Goal: Information Seeking & Learning: Get advice/opinions

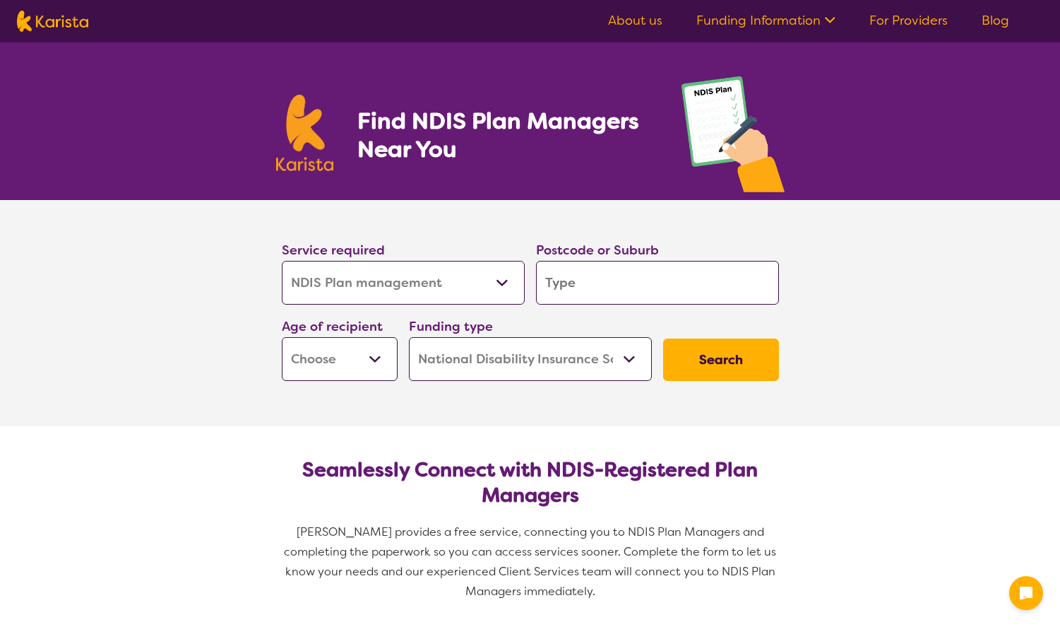
select select "NDIS Plan management"
select select "NDIS"
select select "NDIS Plan management"
select select "NDIS"
click at [862, 393] on section "Service required Allied Health Assistant Assessment (ADHD or Autism) Behaviour …" at bounding box center [530, 313] width 1060 height 226
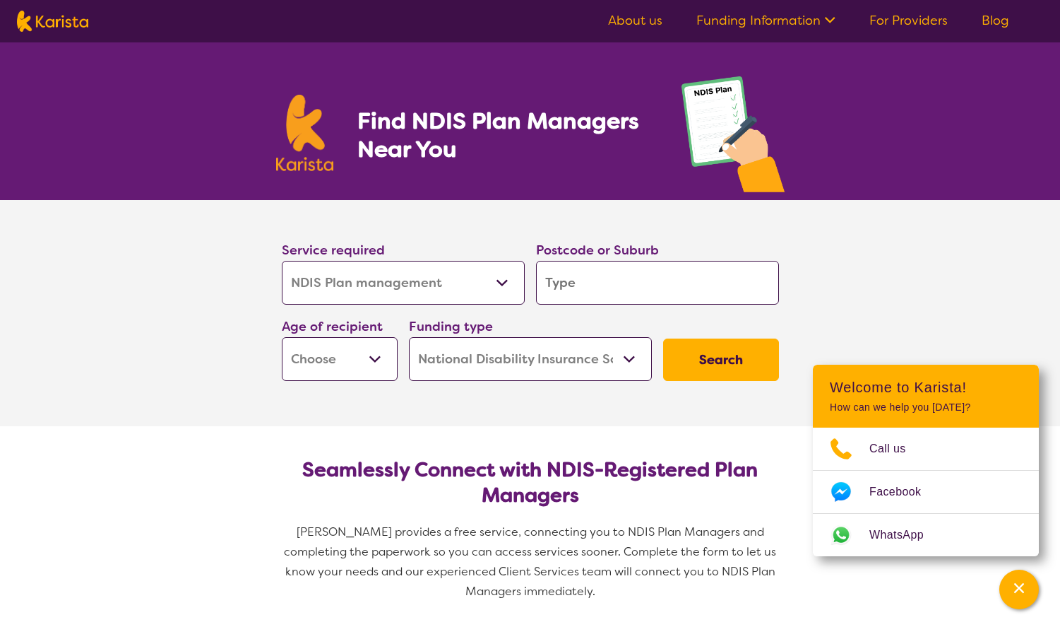
select select "NDIS Plan management"
select select "NDIS"
select select "NDIS Plan management"
select select "NDIS"
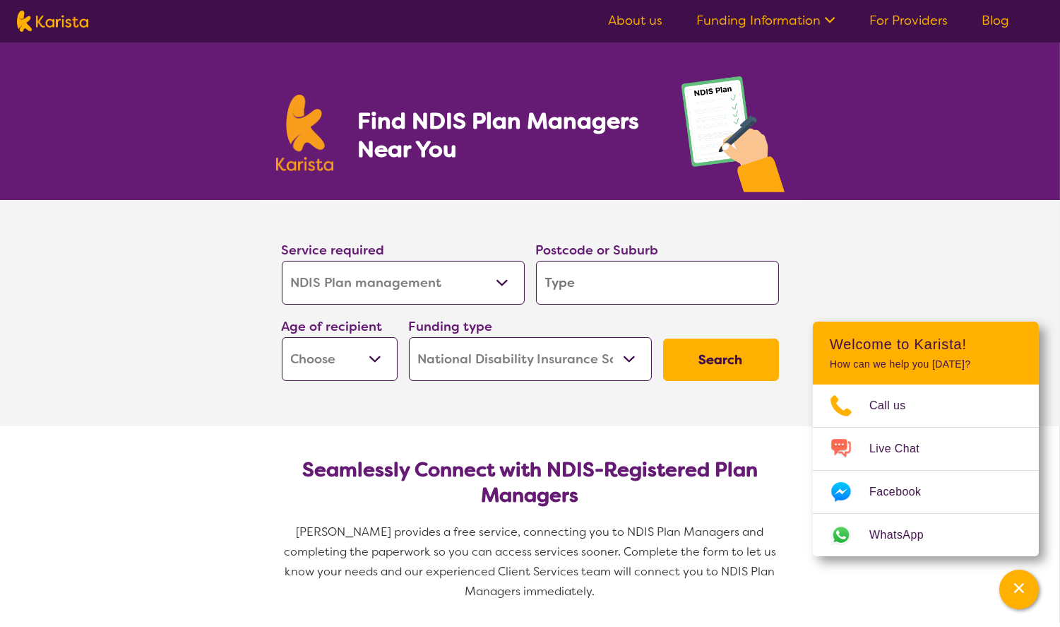
click at [466, 285] on select "Allied Health Assistant Assessment ([MEDICAL_DATA] or [MEDICAL_DATA]) Behaviour…" at bounding box center [403, 283] width 243 height 44
select select "NDIS Support Coordination"
click at [282, 261] on select "Allied Health Assistant Assessment ([MEDICAL_DATA] or [MEDICAL_DATA]) Behaviour…" at bounding box center [403, 283] width 243 height 44
select select "NDIS Support Coordination"
click at [598, 271] on input "search" at bounding box center [657, 283] width 243 height 44
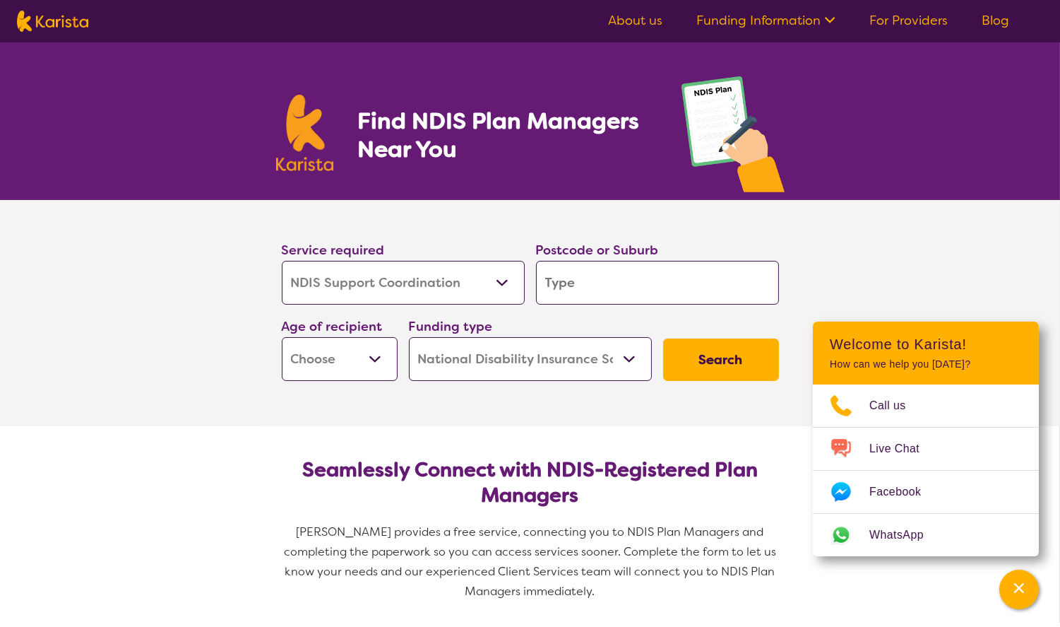
type input "6"
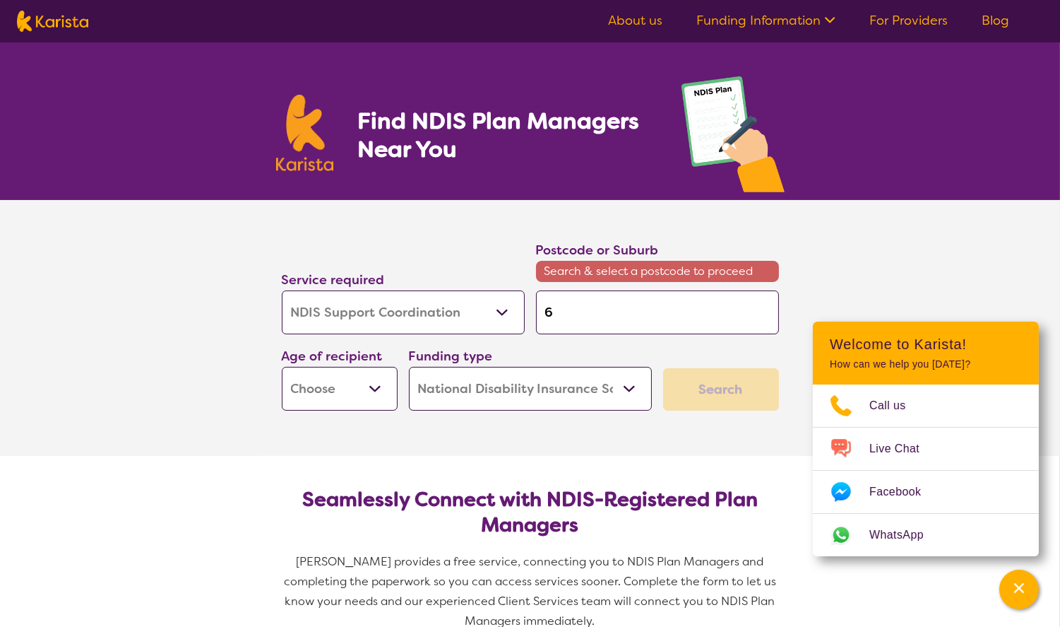
type input "60"
type input "606"
type input "6062"
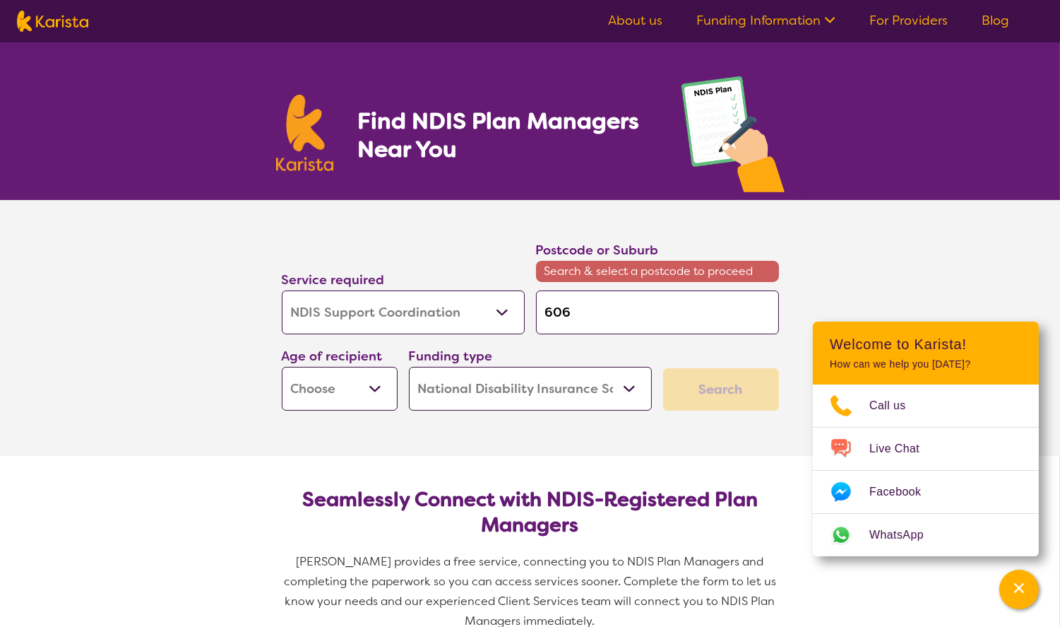
type input "6062"
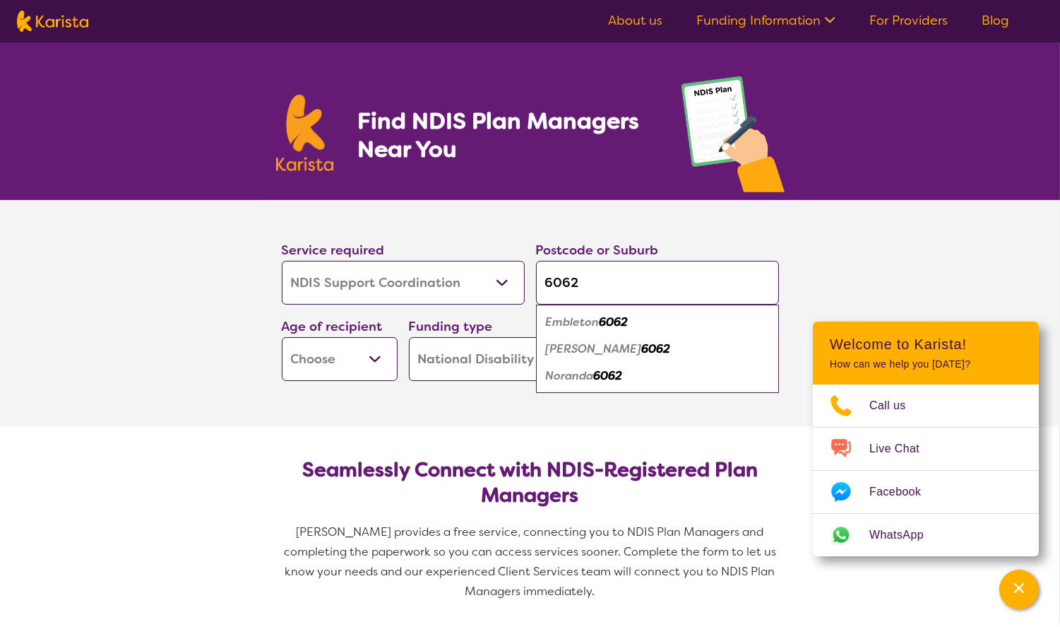
click at [574, 294] on input "6062" at bounding box center [657, 283] width 243 height 44
type input "M"
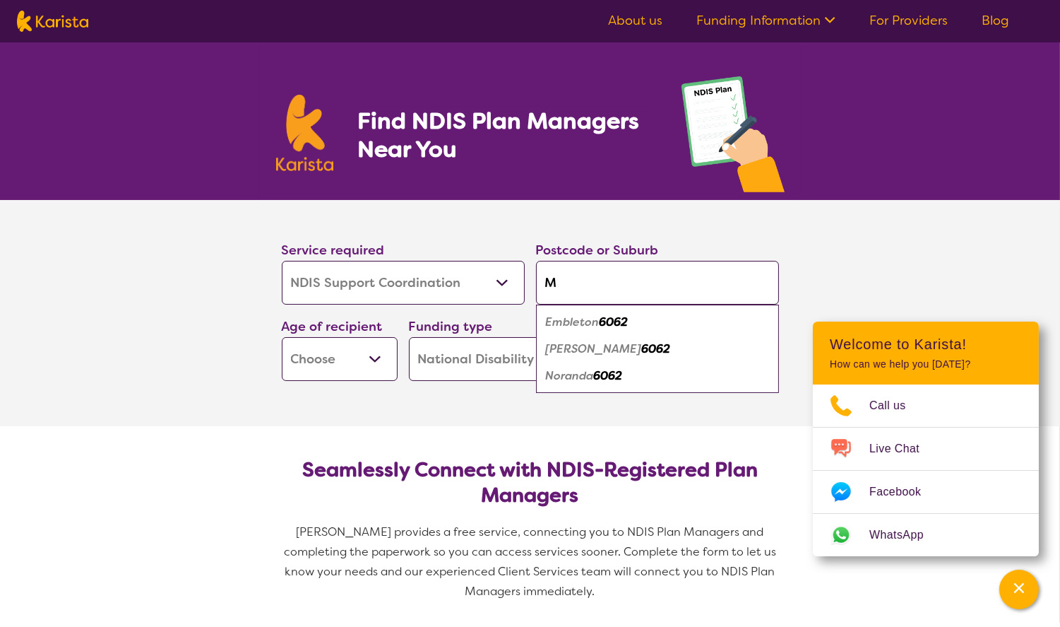
type input "Mi"
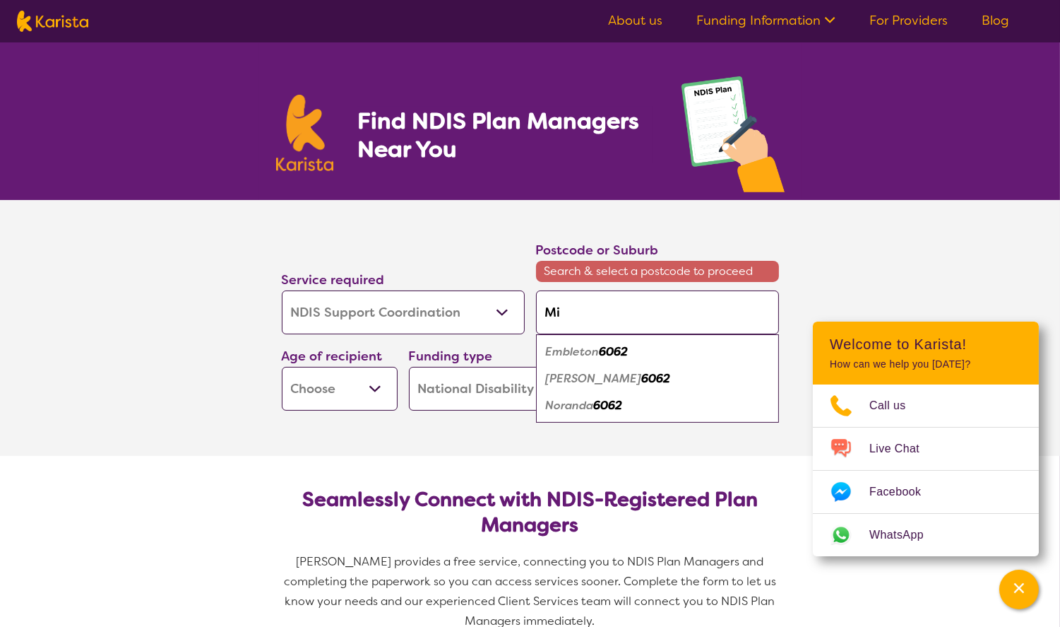
type input "Mir"
type input "Mirr"
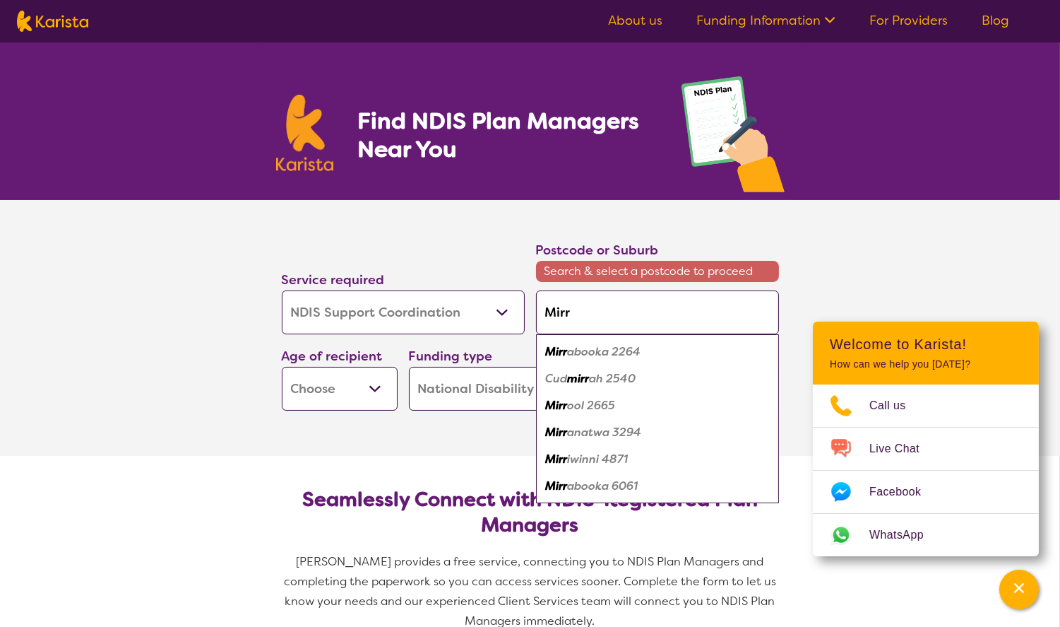
click at [580, 350] on em "abooka 2264" at bounding box center [604, 351] width 73 height 15
type input "2264"
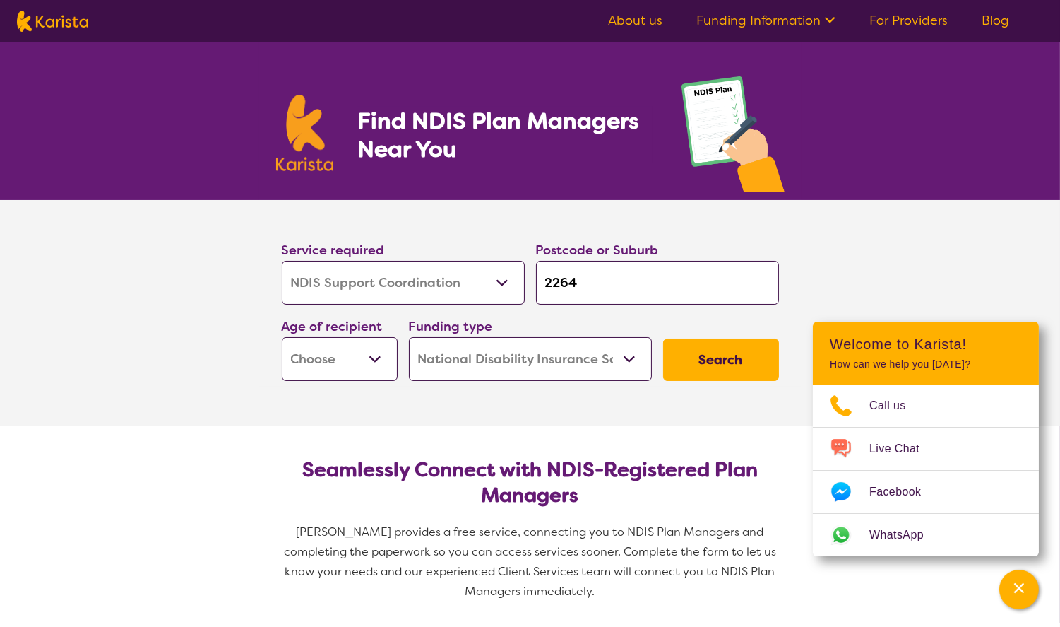
click at [359, 363] on select "Early Childhood - 0 to 9 Child - 10 to 11 Adolescent - 12 to 17 Adult - 18 to 6…" at bounding box center [340, 359] width 116 height 44
select select "AD"
click at [282, 337] on select "Early Childhood - 0 to 9 Child - 10 to 11 Adolescent - 12 to 17 Adult - 18 to 6…" at bounding box center [340, 359] width 116 height 44
select select "AD"
click at [512, 362] on select "Home Care Package (HCP) National Disability Insurance Scheme (NDIS) I don't know" at bounding box center [530, 359] width 243 height 44
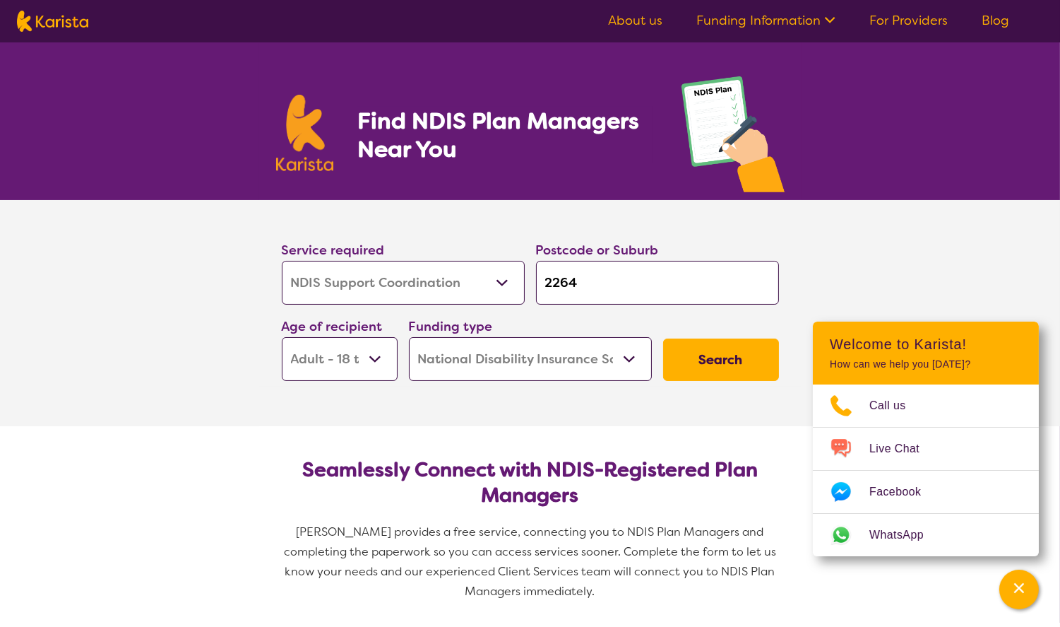
click at [409, 337] on select "Home Care Package (HCP) National Disability Insurance Scheme (NDIS) I don't know" at bounding box center [530, 359] width 243 height 44
click at [727, 370] on button "Search" at bounding box center [721, 359] width 116 height 42
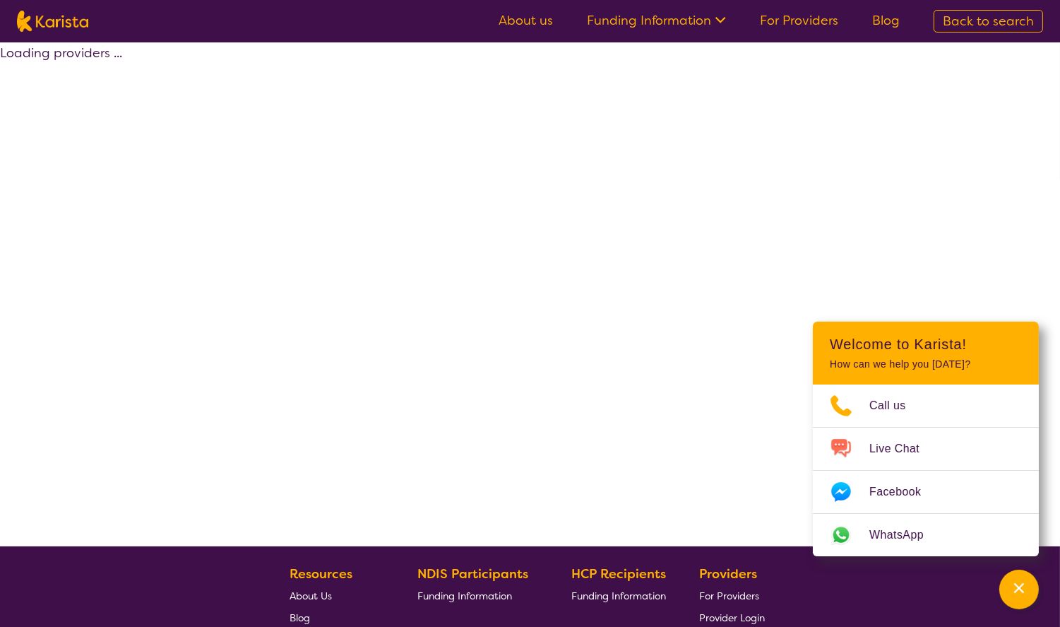
select select "NDIS Support Coordination"
select select "AD"
select select "NDIS"
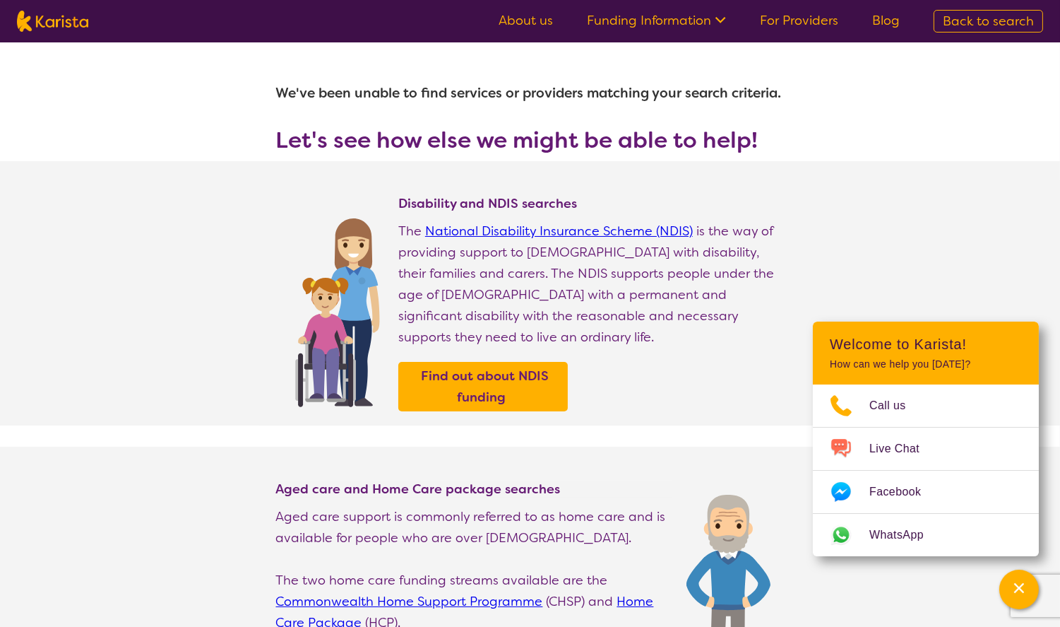
select select "NDIS Plan management"
select select "AD"
select select "NDIS"
select select "NDIS Plan management"
select select "AD"
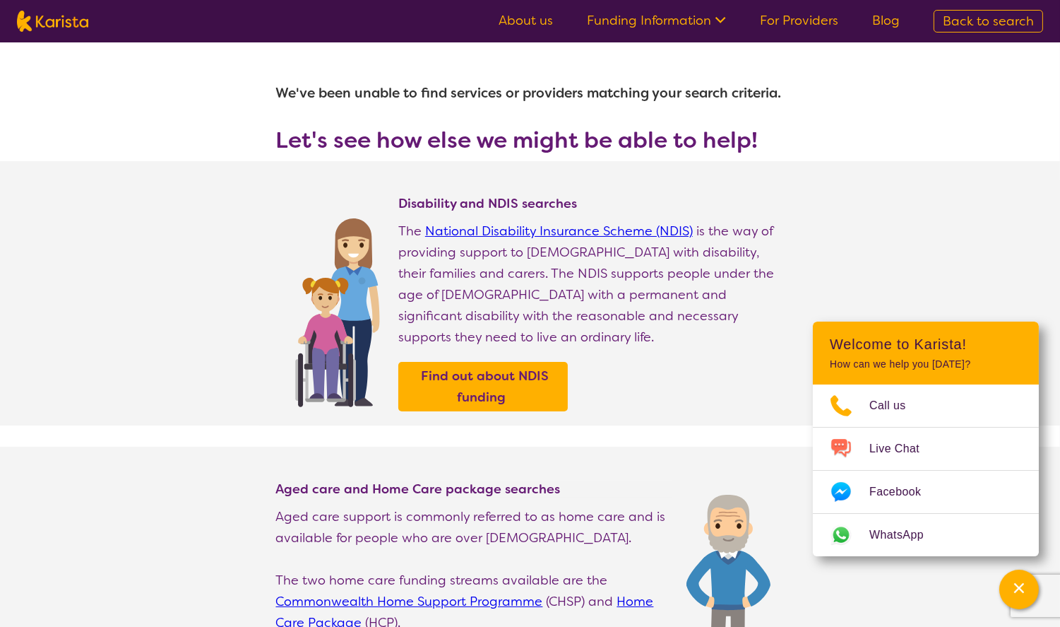
select select "NDIS"
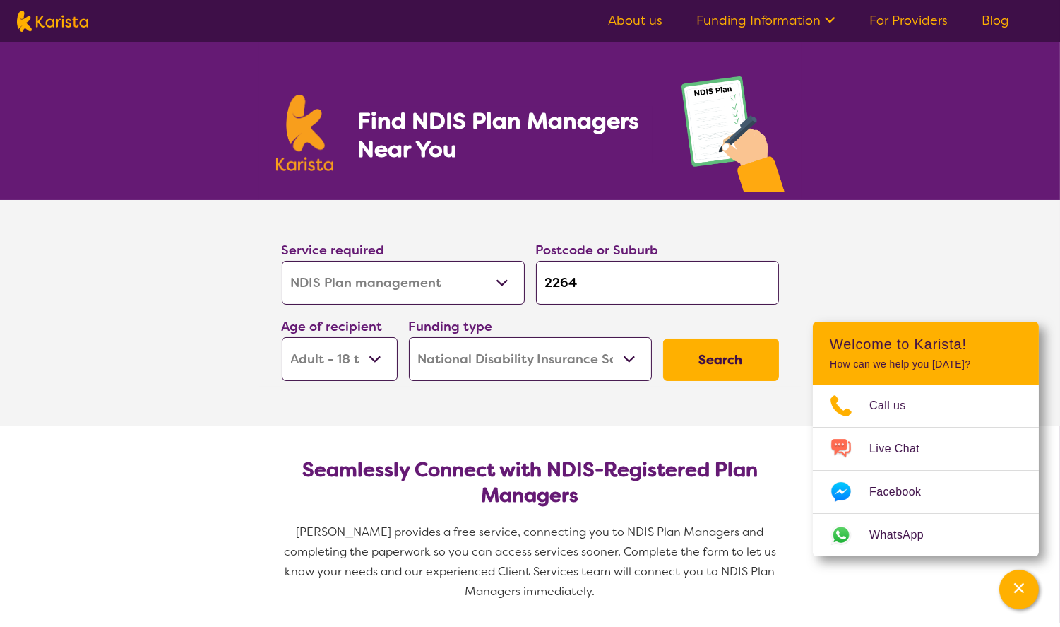
click at [606, 264] on input "2264" at bounding box center [657, 283] width 243 height 44
type input "m"
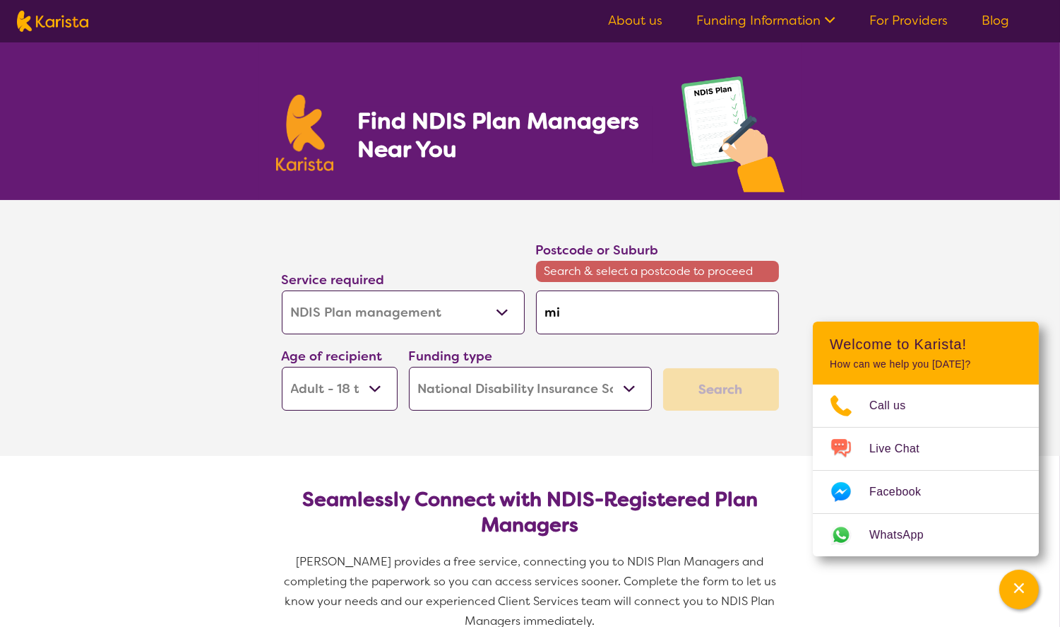
type input "mir"
type input "mirr"
type input "[PERSON_NAME]"
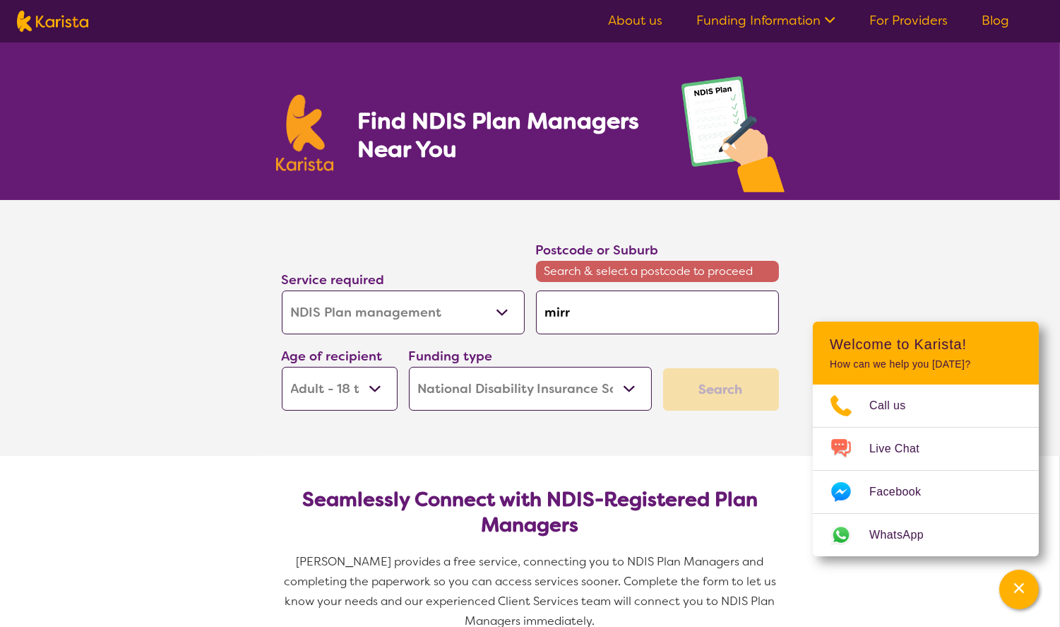
type input "[PERSON_NAME]"
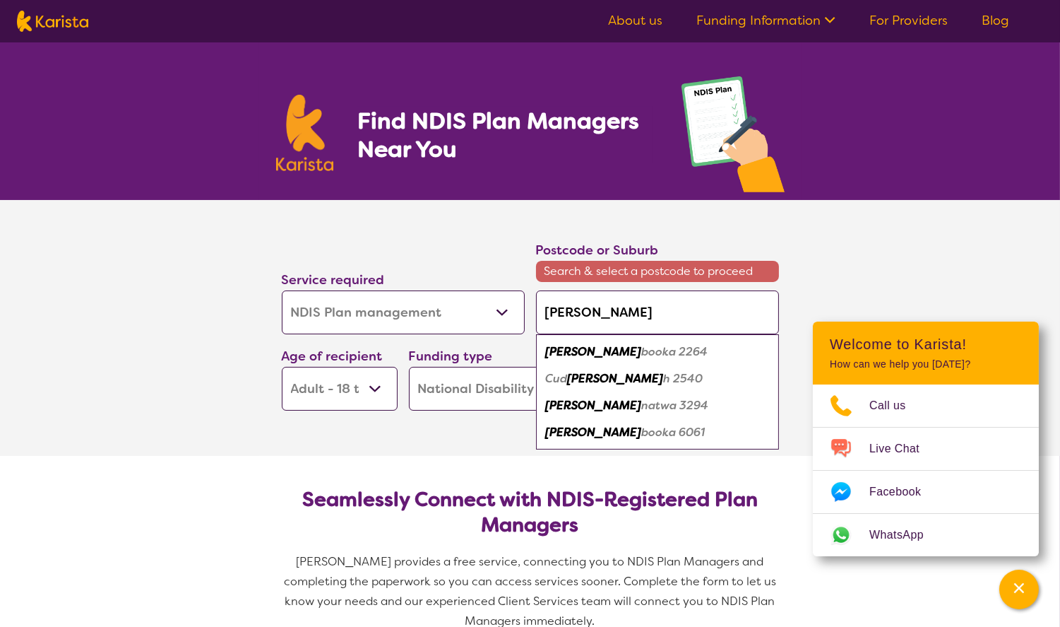
click at [642, 434] on em "booka 6061" at bounding box center [674, 432] width 64 height 15
type input "6061"
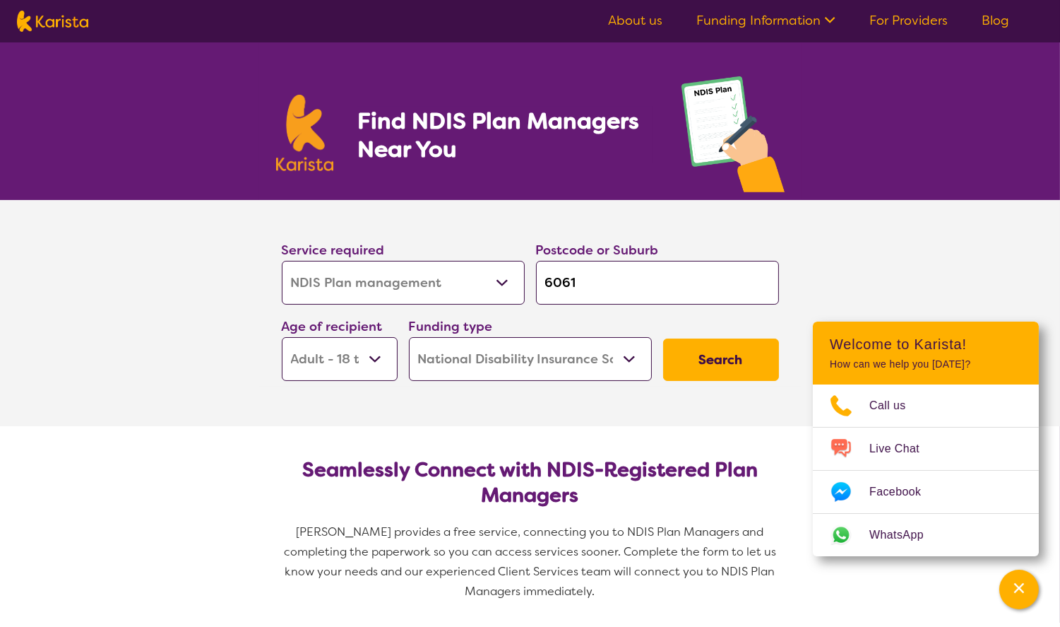
click at [701, 368] on button "Search" at bounding box center [721, 359] width 116 height 42
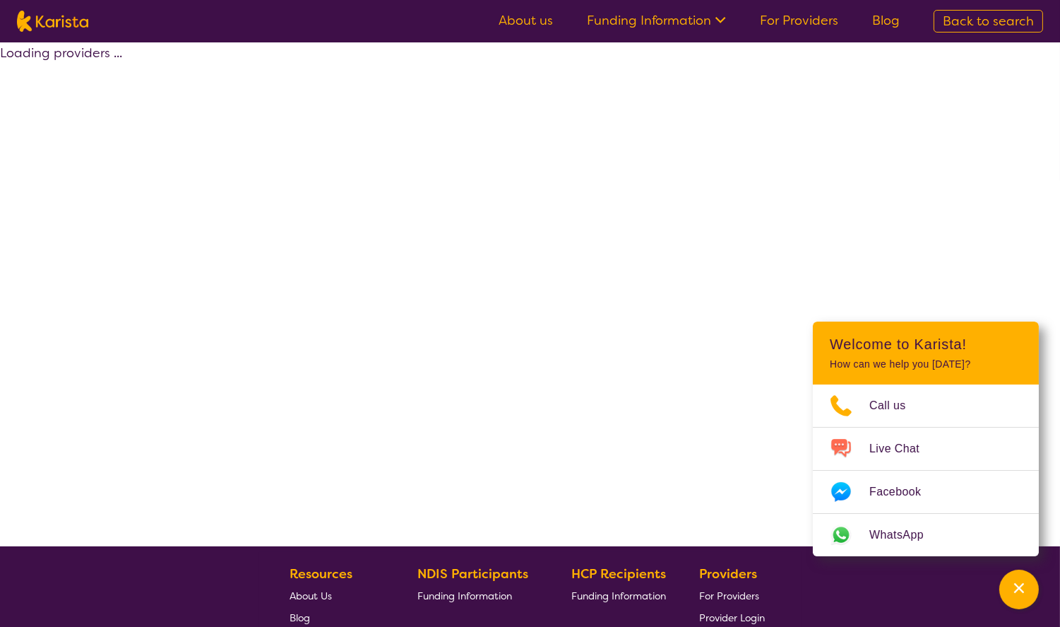
select select "by_score"
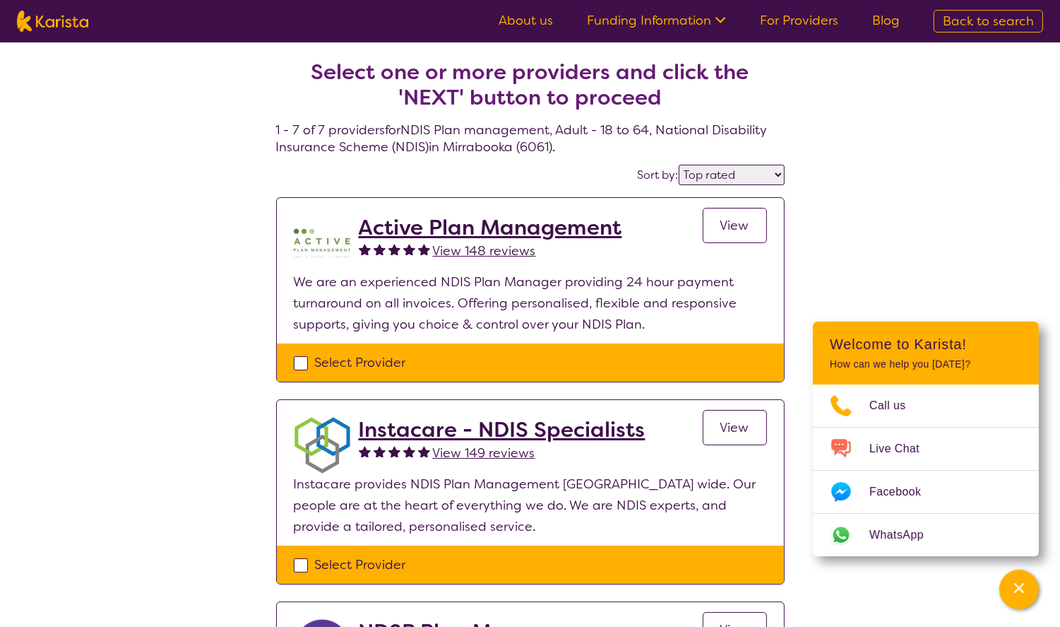
select select "NDIS Plan management"
select select "AD"
select select "NDIS"
select select "NDIS Plan management"
select select "AD"
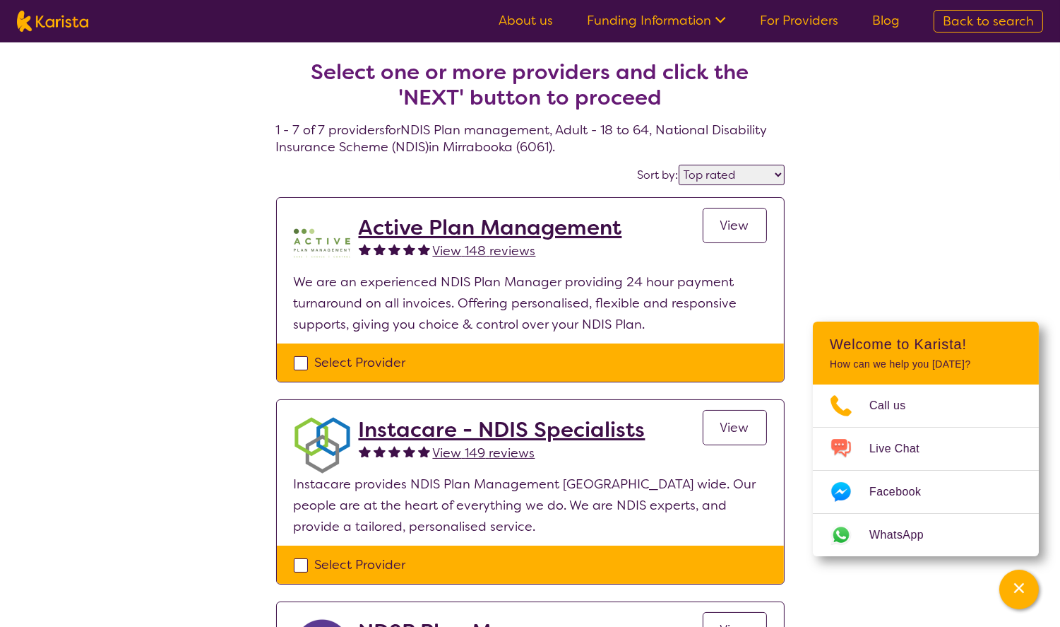
select select "NDIS"
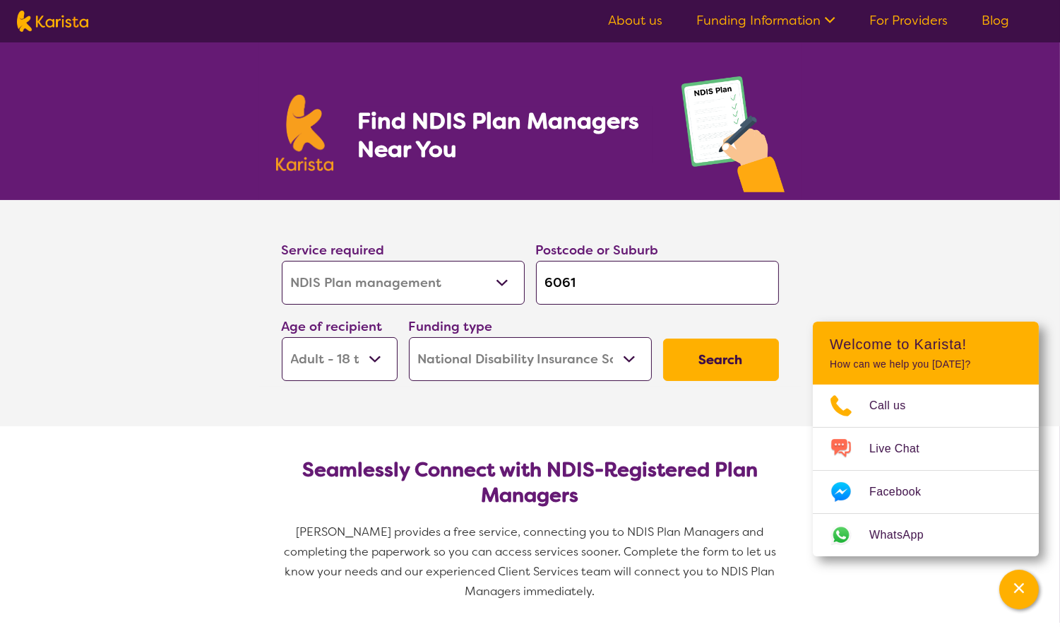
click at [399, 283] on select "Allied Health Assistant Assessment ([MEDICAL_DATA] or [MEDICAL_DATA]) Behaviour…" at bounding box center [403, 283] width 243 height 44
select select "NDIS Support Coordination"
click at [282, 261] on select "Allied Health Assistant Assessment ([MEDICAL_DATA] or [MEDICAL_DATA]) Behaviour…" at bounding box center [403, 283] width 243 height 44
select select "NDIS Support Coordination"
click at [693, 342] on button "Search" at bounding box center [721, 359] width 116 height 42
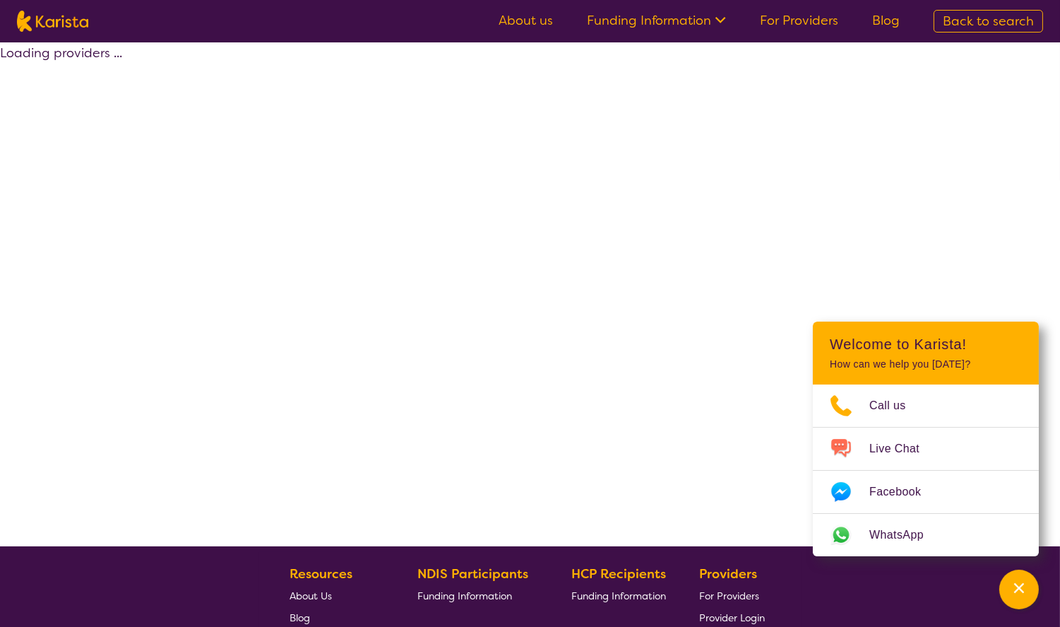
select select "by_score"
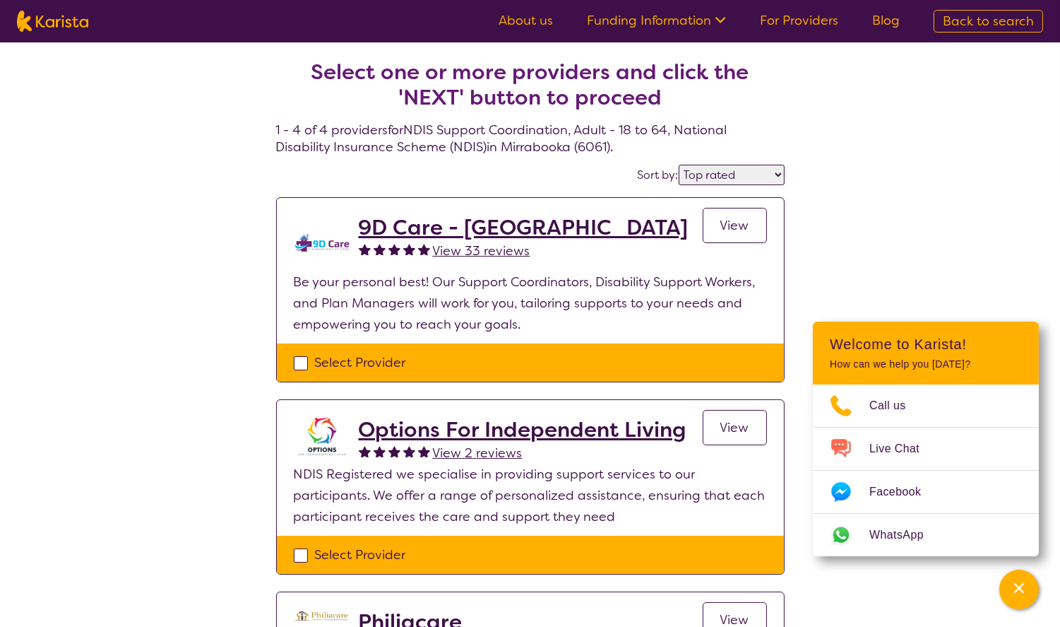
click at [506, 254] on span "View 33 reviews" at bounding box center [481, 250] width 97 height 17
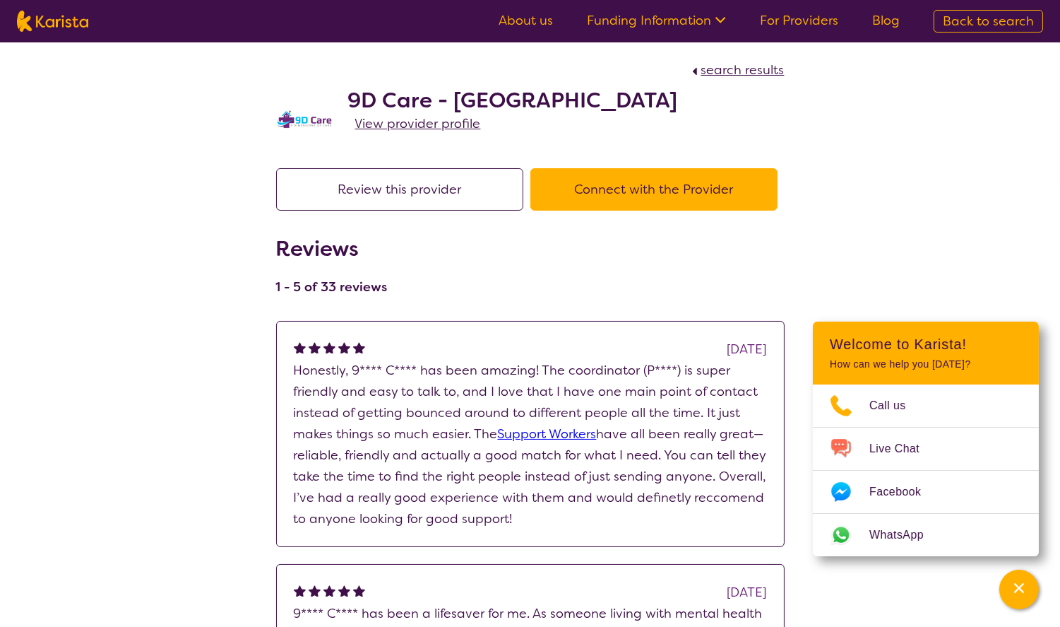
click at [398, 127] on span "View provider profile" at bounding box center [418, 123] width 126 height 17
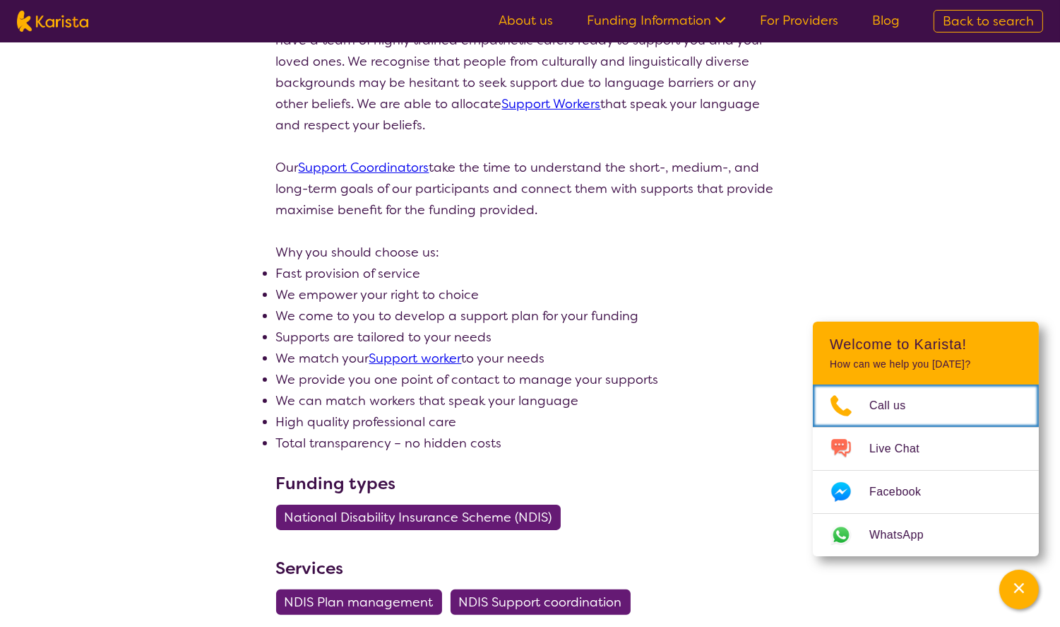
scroll to position [377, 0]
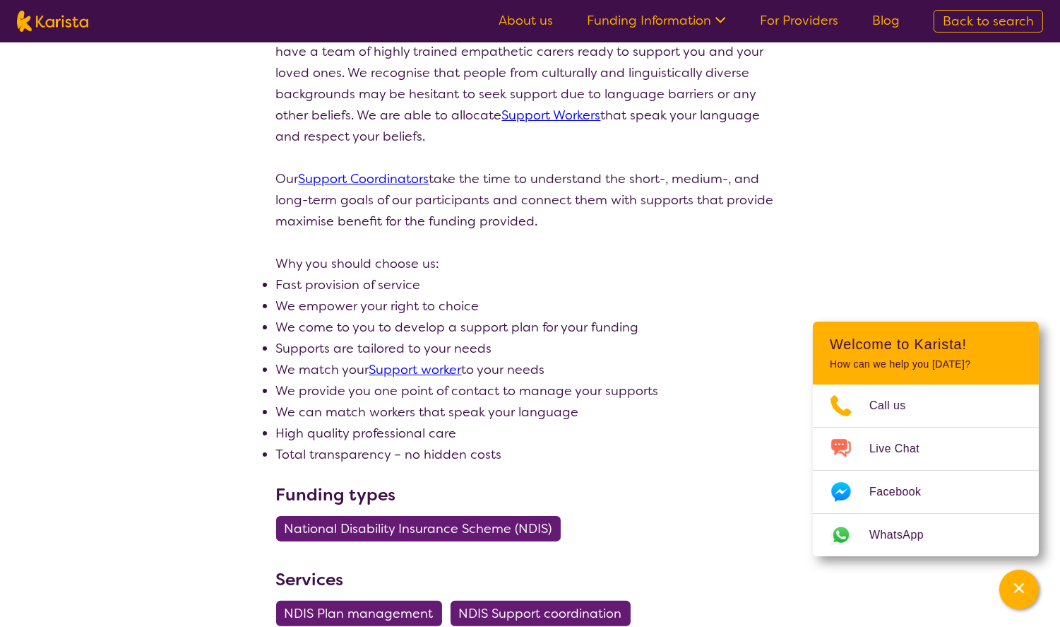
click at [539, 518] on span "National Disability Insurance Scheme (NDIS)" at bounding box center [419, 528] width 268 height 25
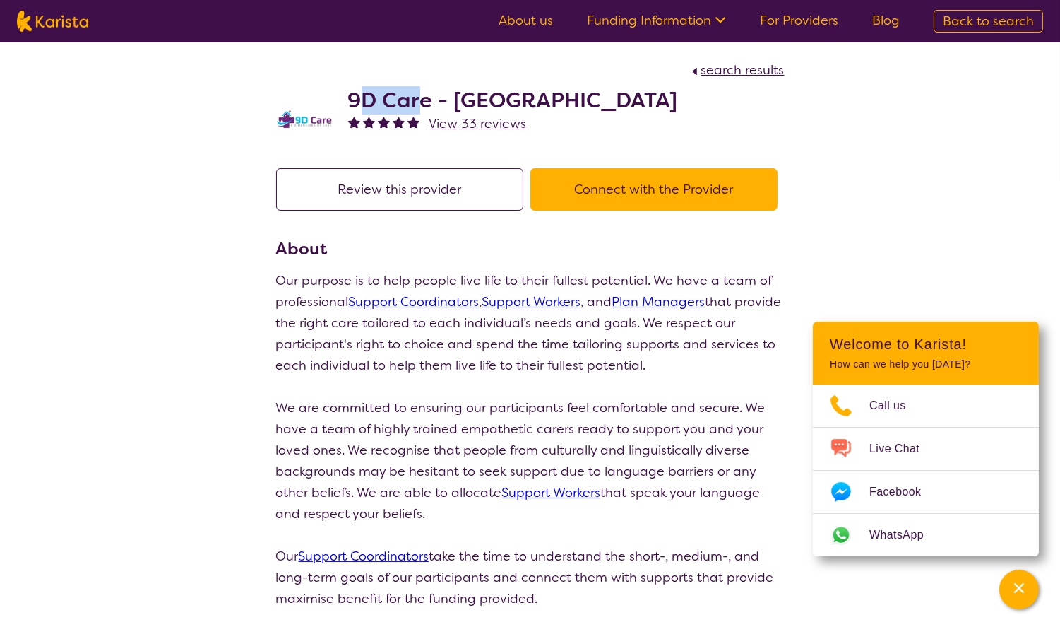
drag, startPoint x: 360, startPoint y: 97, endPoint x: 417, endPoint y: 100, distance: 57.3
click at [417, 100] on h2 "9D Care - [GEOGRAPHIC_DATA]" at bounding box center [513, 100] width 330 height 25
click at [461, 97] on h2 "9D Care - [GEOGRAPHIC_DATA]" at bounding box center [513, 100] width 330 height 25
drag, startPoint x: 492, startPoint y: 99, endPoint x: 349, endPoint y: 103, distance: 143.4
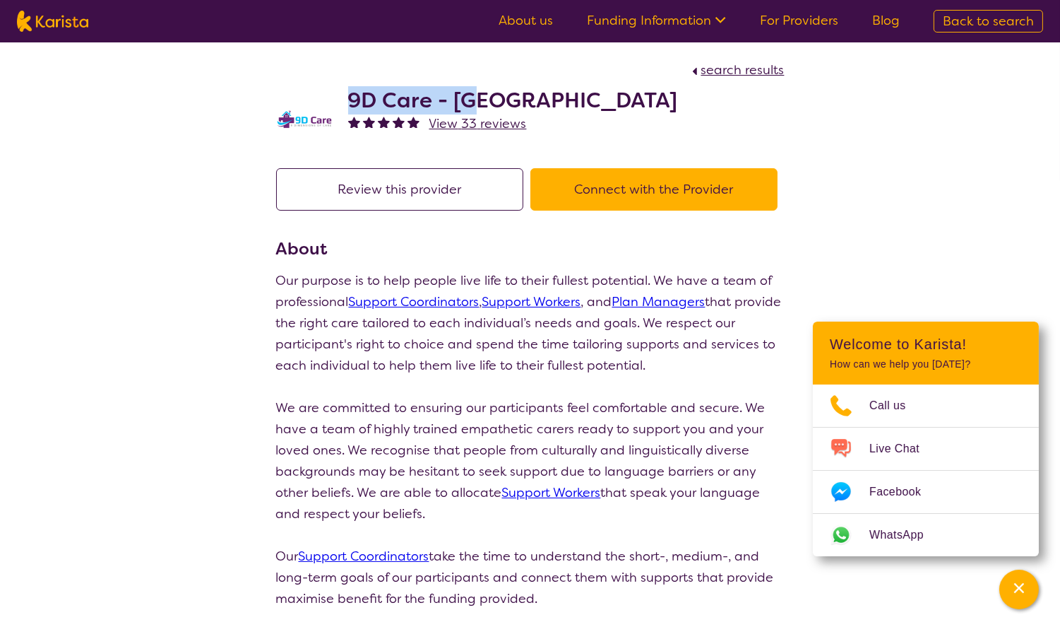
click at [349, 103] on h2 "9D Care - [GEOGRAPHIC_DATA]" at bounding box center [513, 100] width 330 height 25
copy h2 "9D Care - [GEOGRAPHIC_DATA]"
